Goal: Navigation & Orientation: Find specific page/section

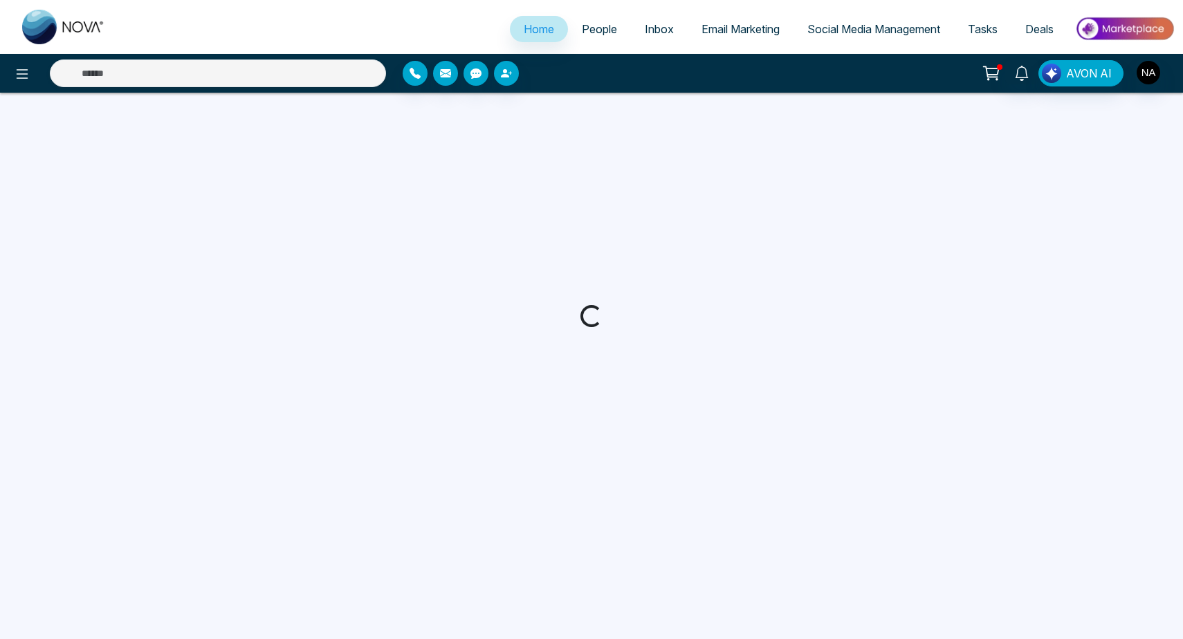
select select "*"
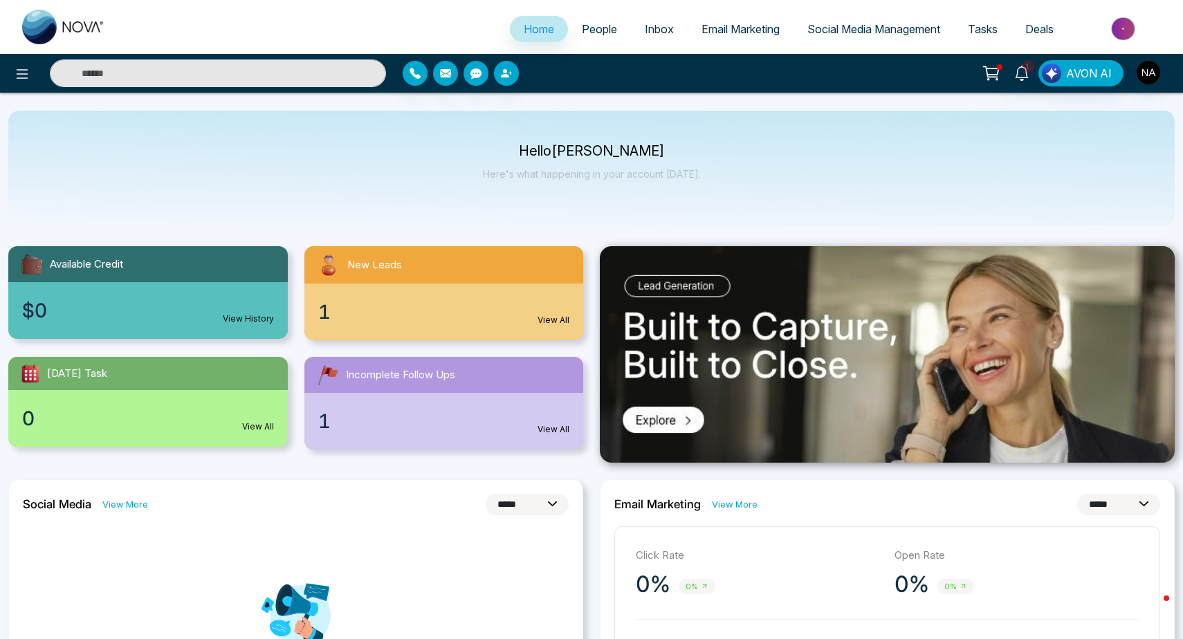
click at [445, 295] on div "1 View All" at bounding box center [443, 312] width 279 height 57
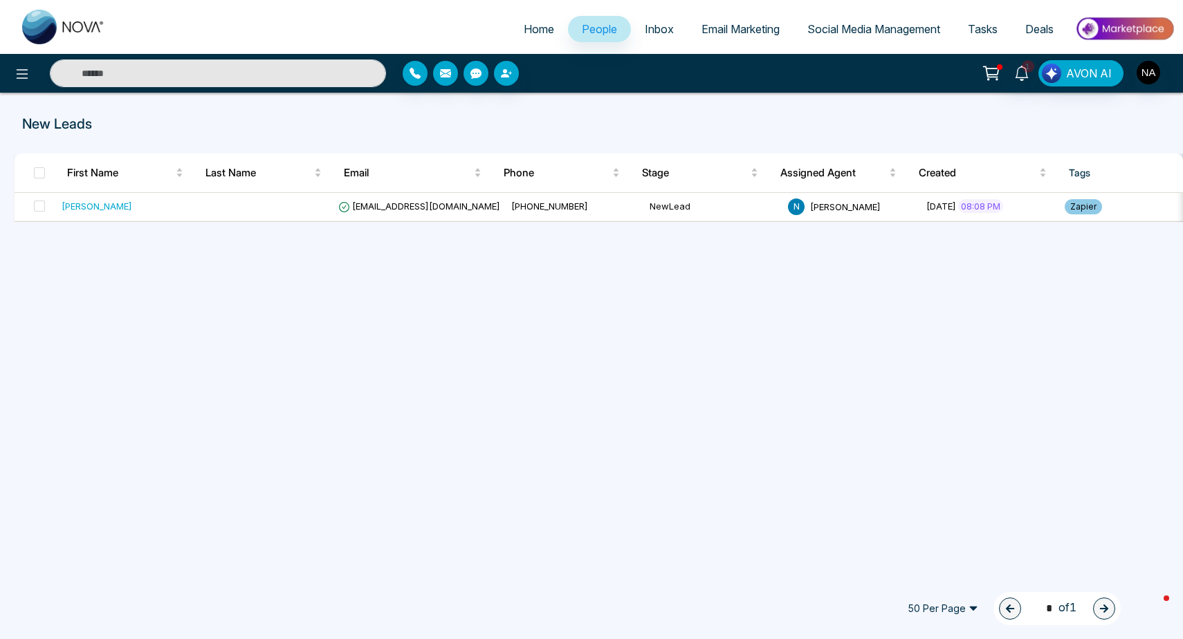
click at [1027, 82] on link "1" at bounding box center [1021, 72] width 33 height 24
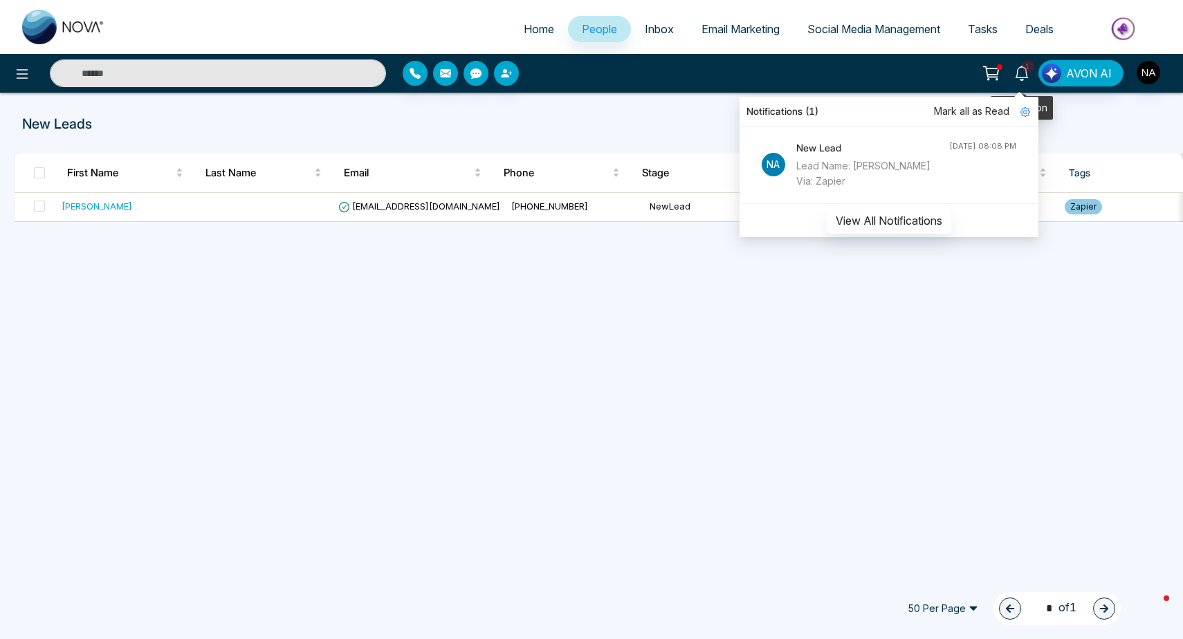
click at [1027, 82] on link "1" at bounding box center [1021, 72] width 33 height 24
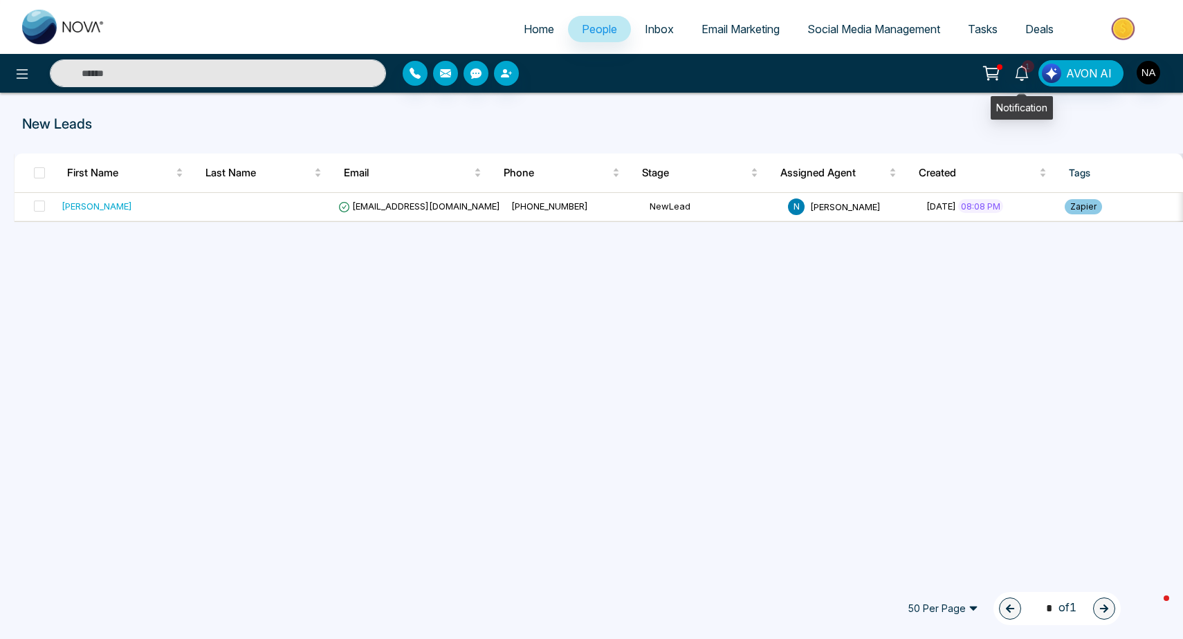
click at [1001, 73] on icon at bounding box center [991, 73] width 19 height 19
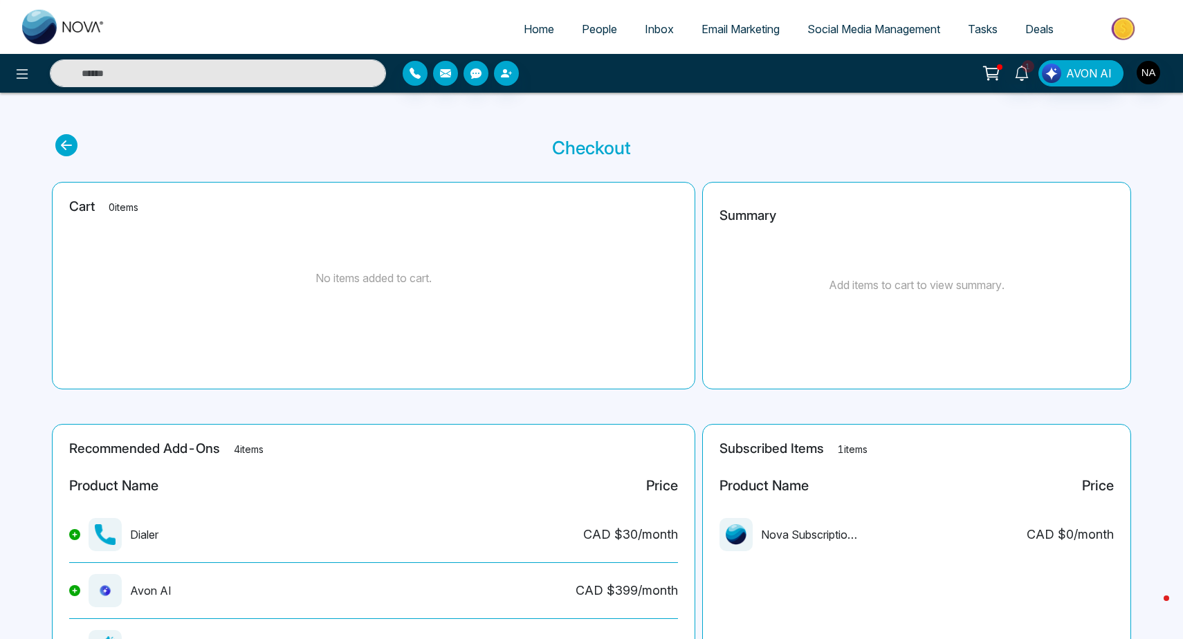
click at [55, 29] on img at bounding box center [63, 27] width 83 height 35
select select "*"
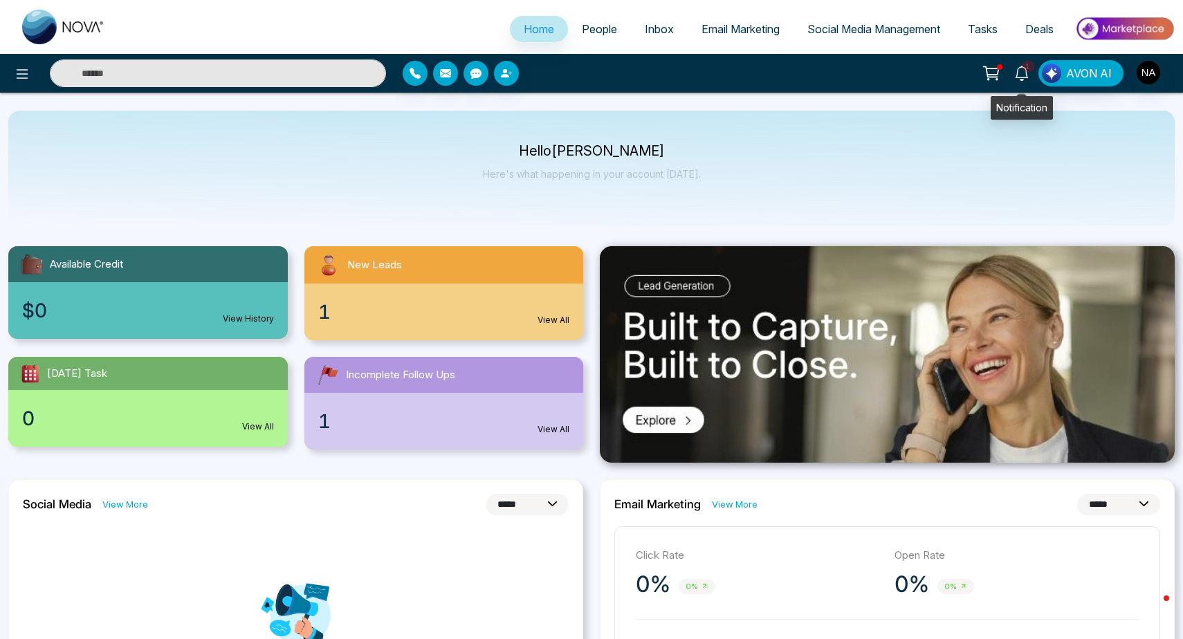
click at [1022, 74] on icon at bounding box center [1021, 73] width 15 height 15
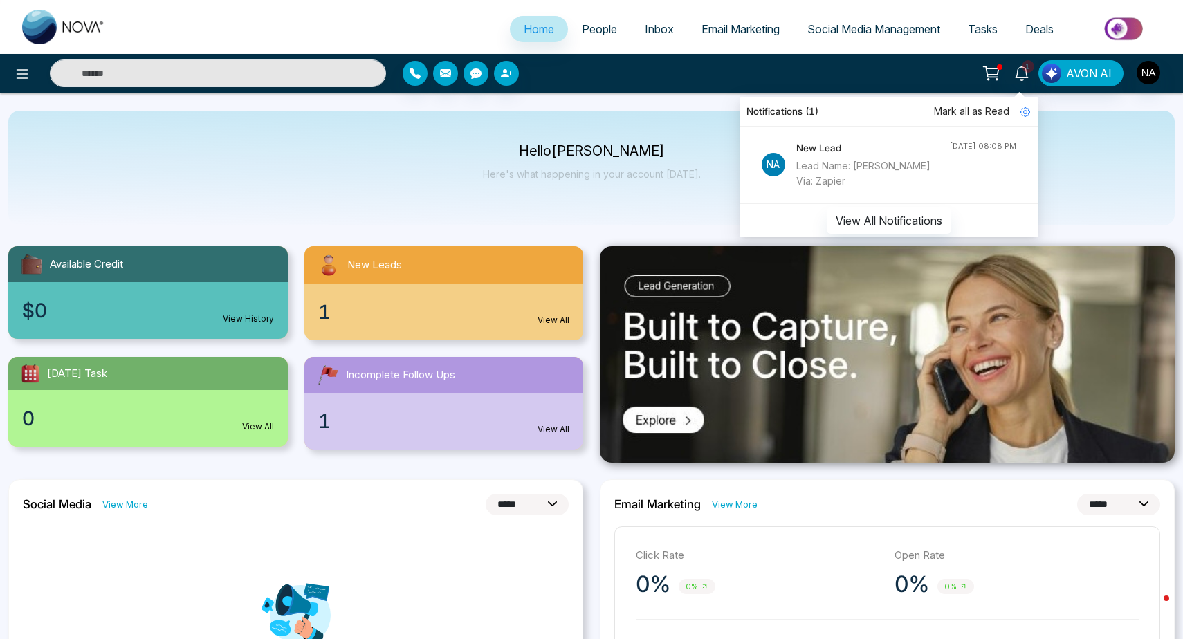
click at [1029, 76] on icon at bounding box center [1021, 73] width 15 height 15
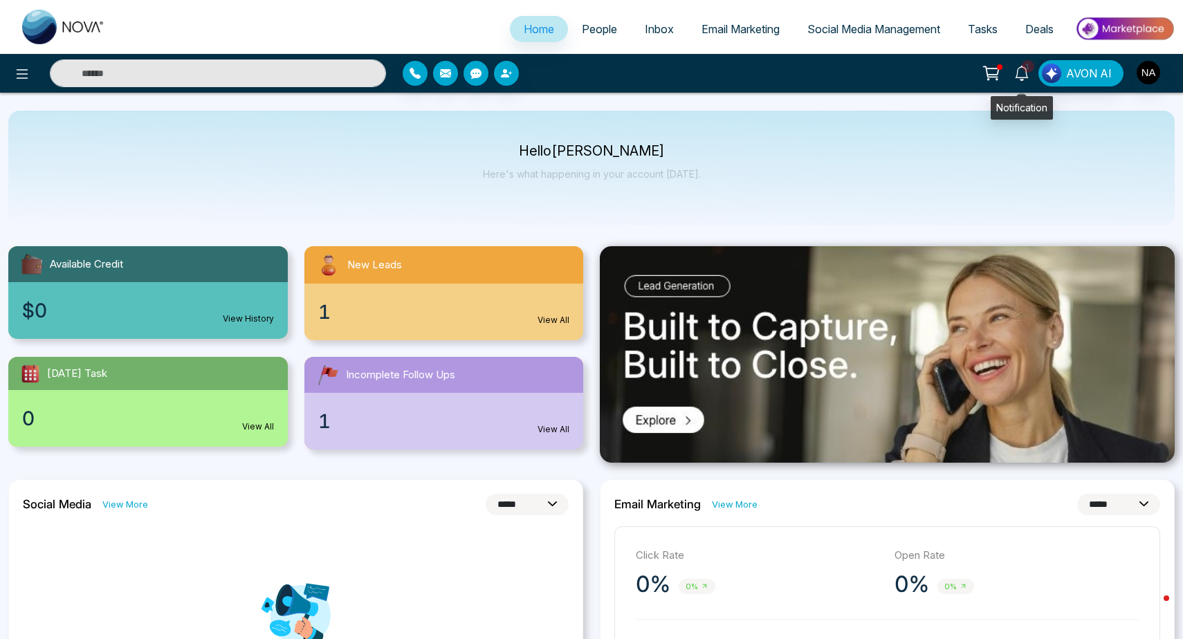
click at [1026, 62] on span "1" at bounding box center [1028, 66] width 12 height 12
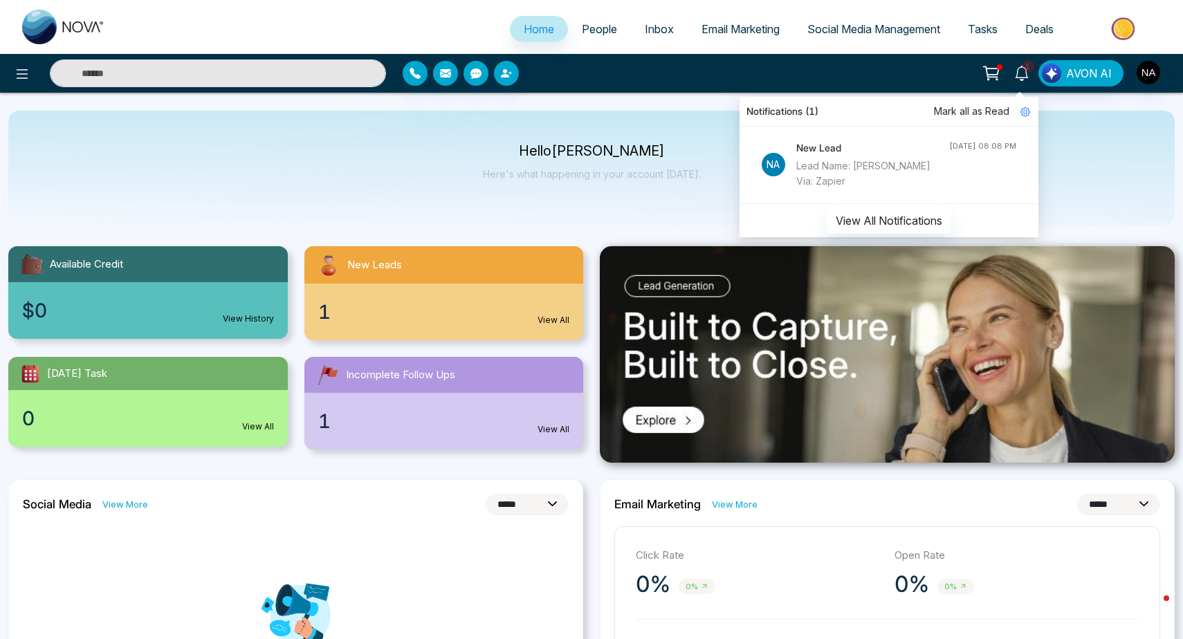
click at [1074, 127] on div "Hello [PERSON_NAME] Here's what happening in your account [DATE]." at bounding box center [591, 168] width 1166 height 115
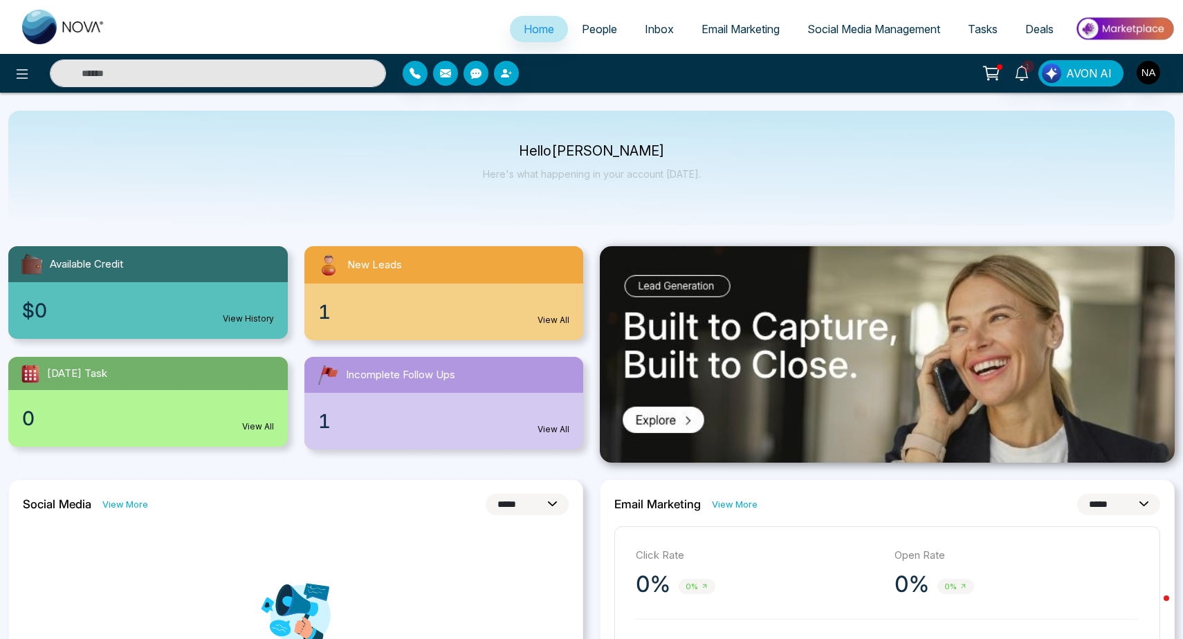
click at [883, 120] on div "Hello [PERSON_NAME] Here's what happening in your account [DATE]." at bounding box center [591, 168] width 1166 height 115
